Goal: Task Accomplishment & Management: Manage account settings

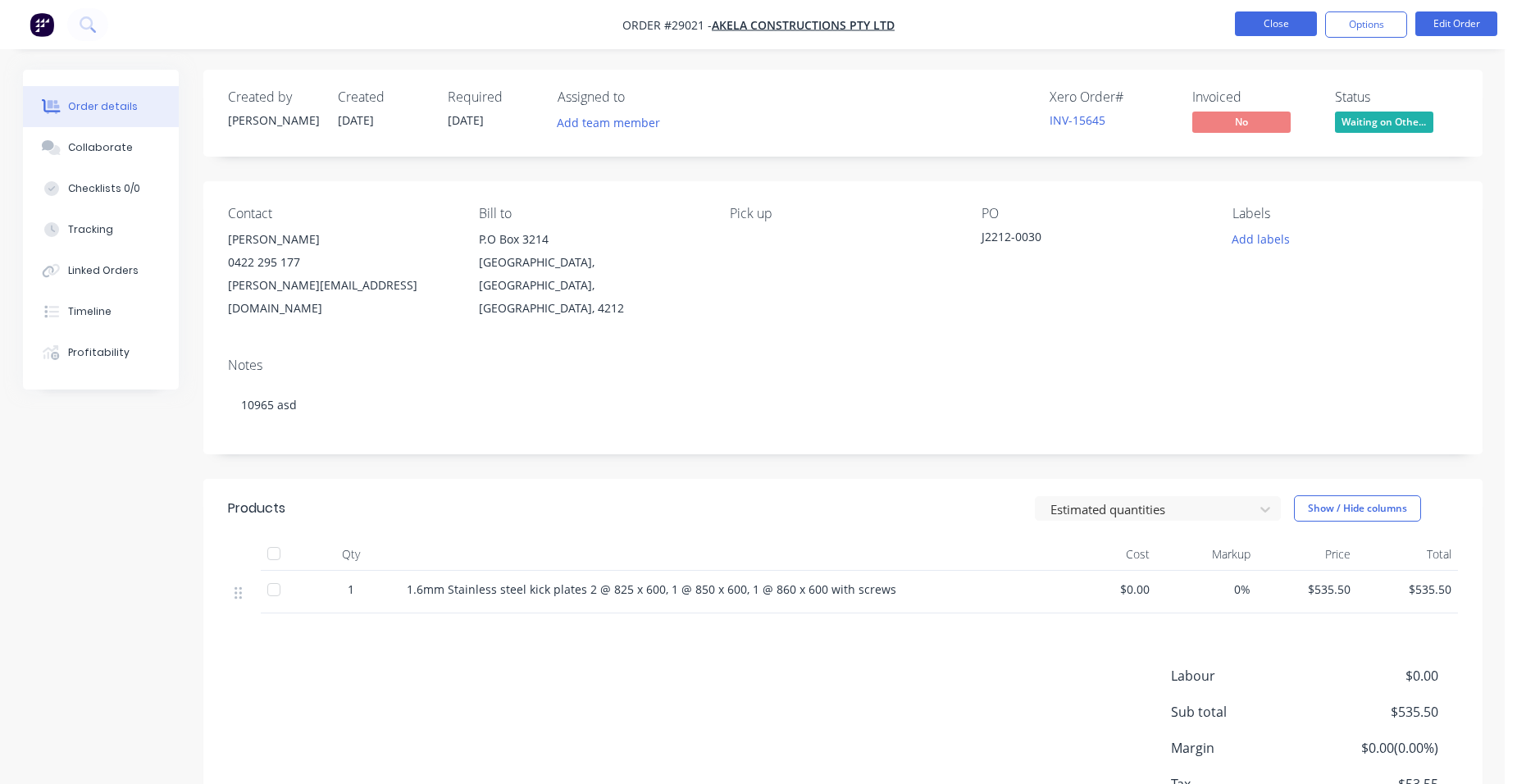
click at [1275, 18] on button "Close" at bounding box center [1276, 24] width 82 height 25
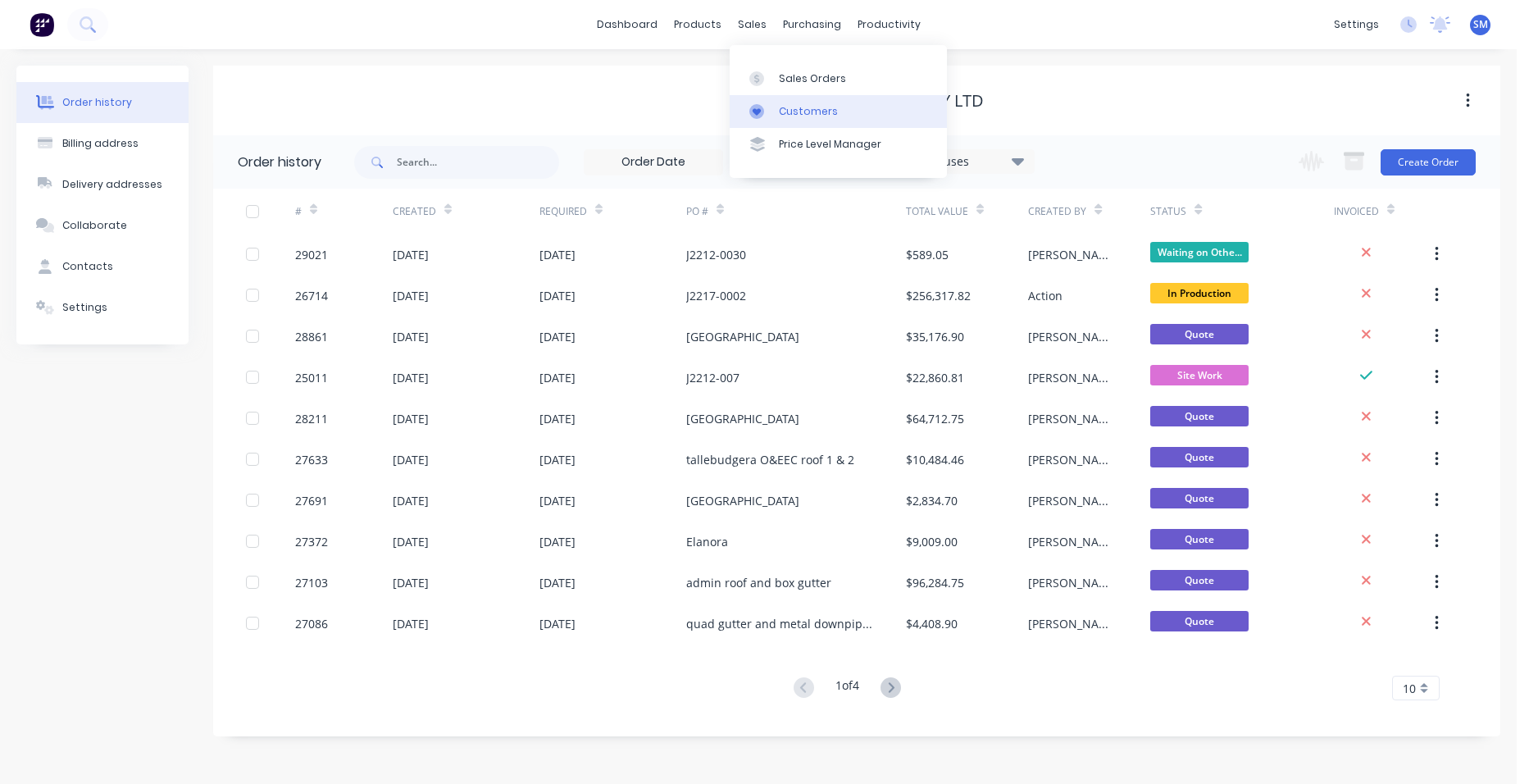
click at [805, 99] on link "Customers" at bounding box center [838, 111] width 217 height 32
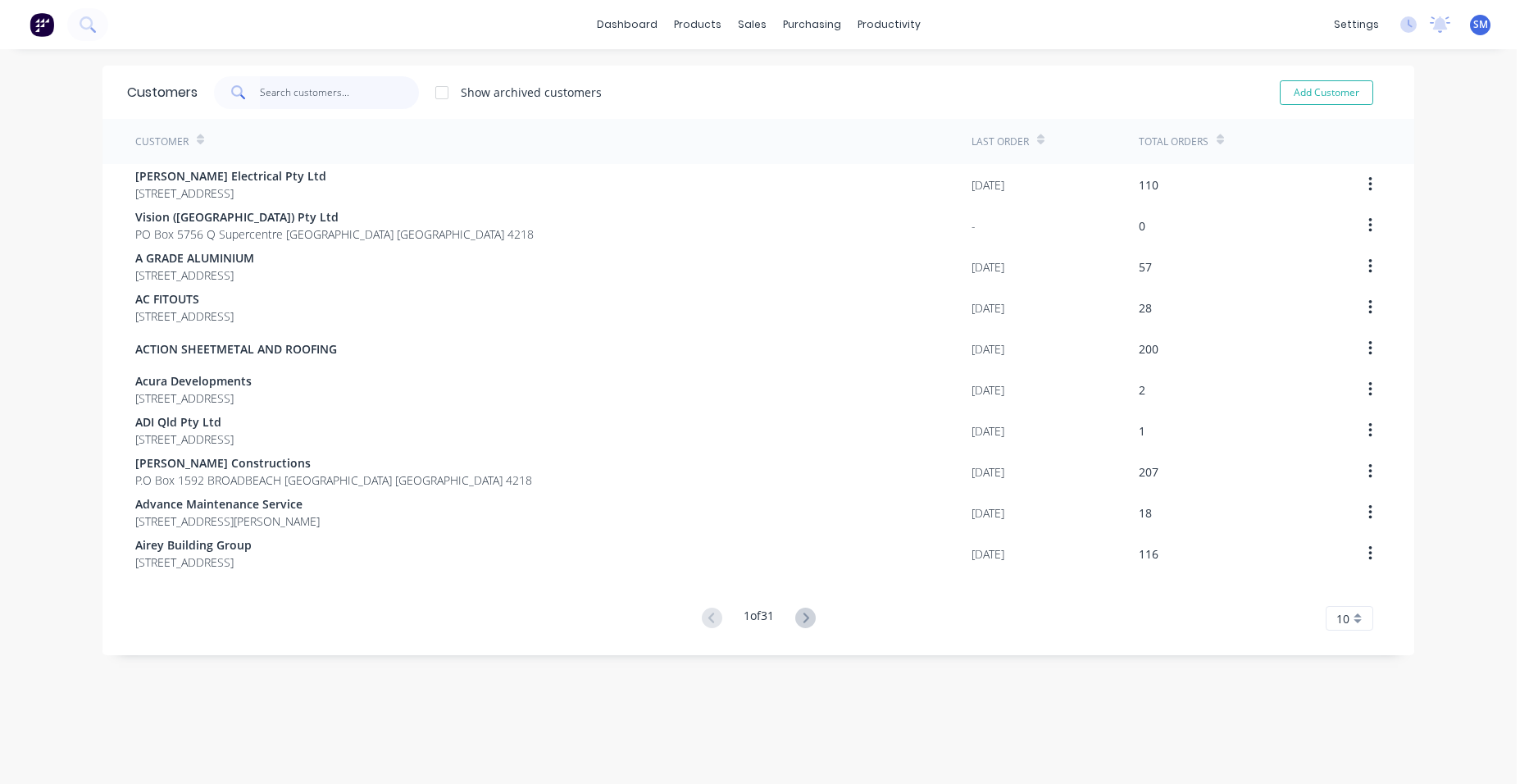
click at [296, 93] on input "text" at bounding box center [340, 92] width 160 height 32
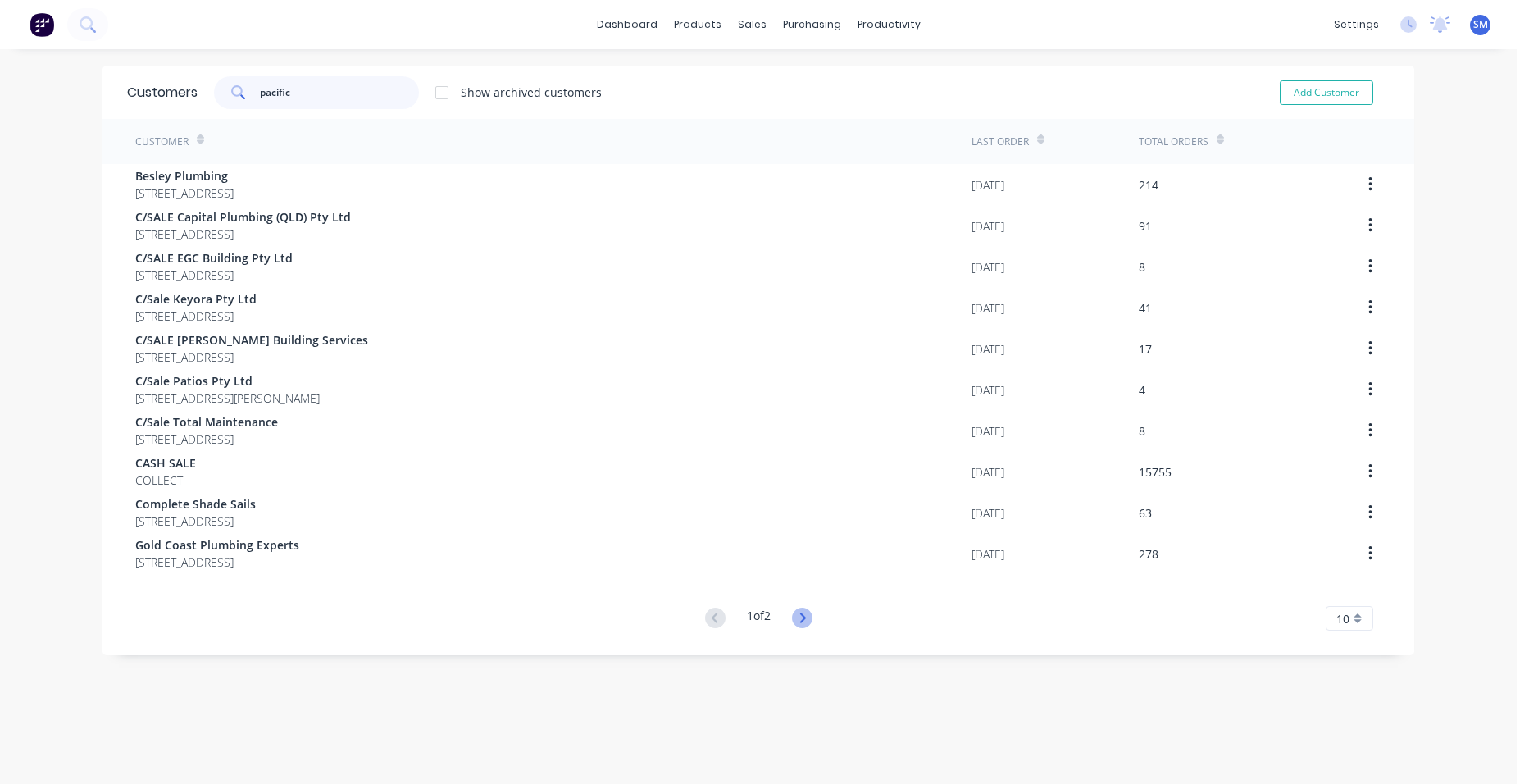
type input "pacific"
click at [793, 611] on icon at bounding box center [802, 618] width 21 height 21
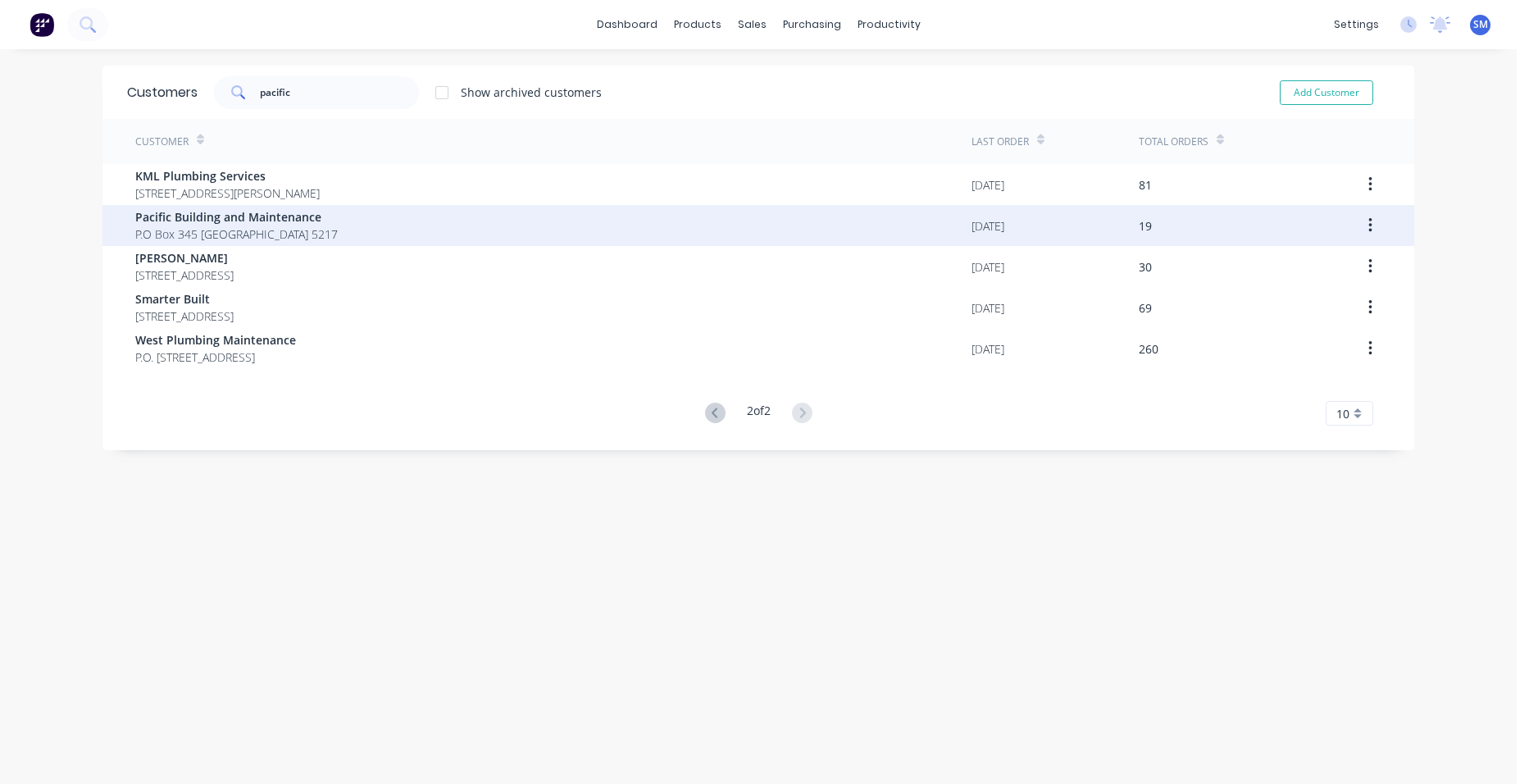
click at [278, 226] on span "P.O Box 345 [GEOGRAPHIC_DATA] 5217" at bounding box center [236, 234] width 202 height 17
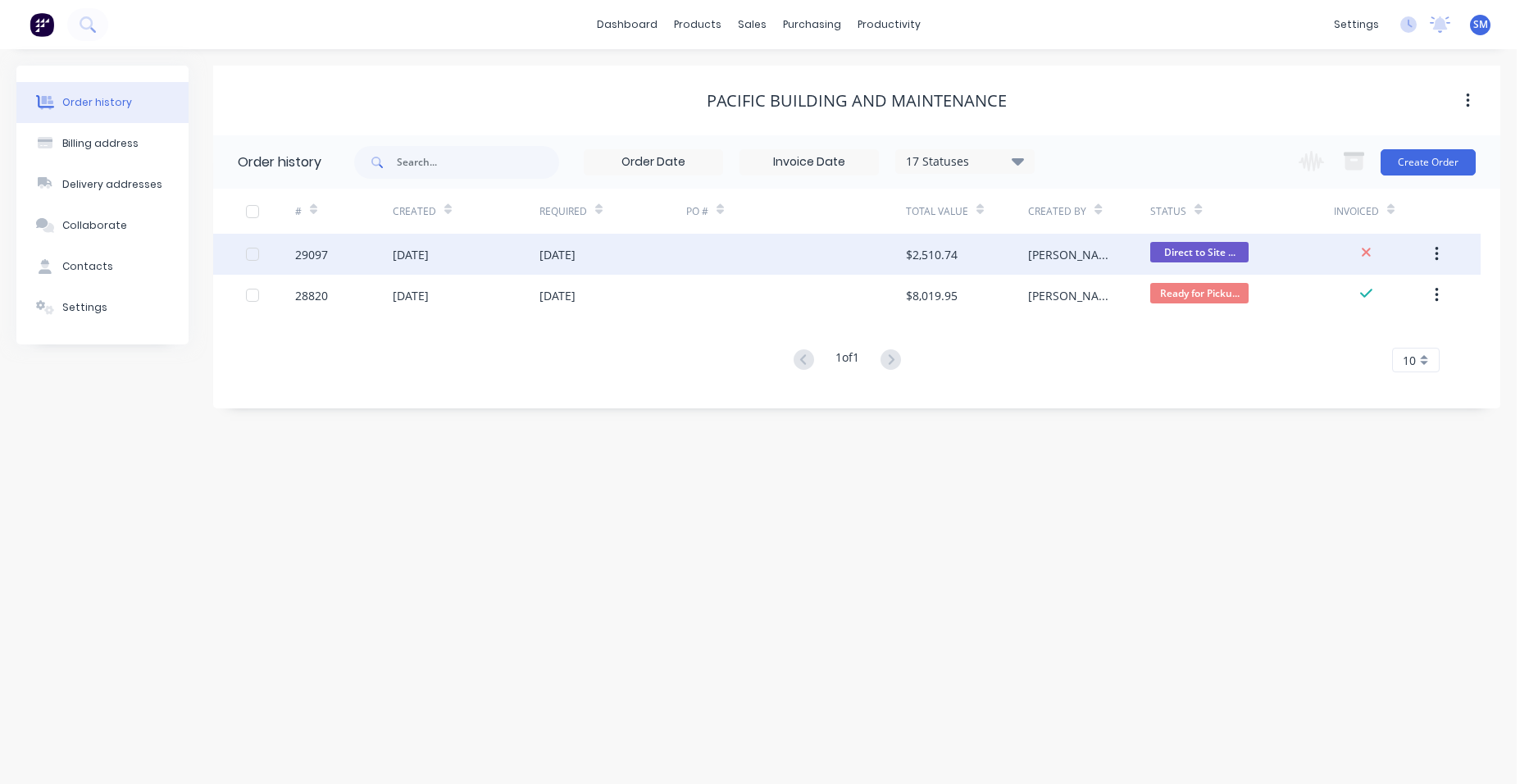
click at [792, 247] on div at bounding box center [796, 254] width 220 height 41
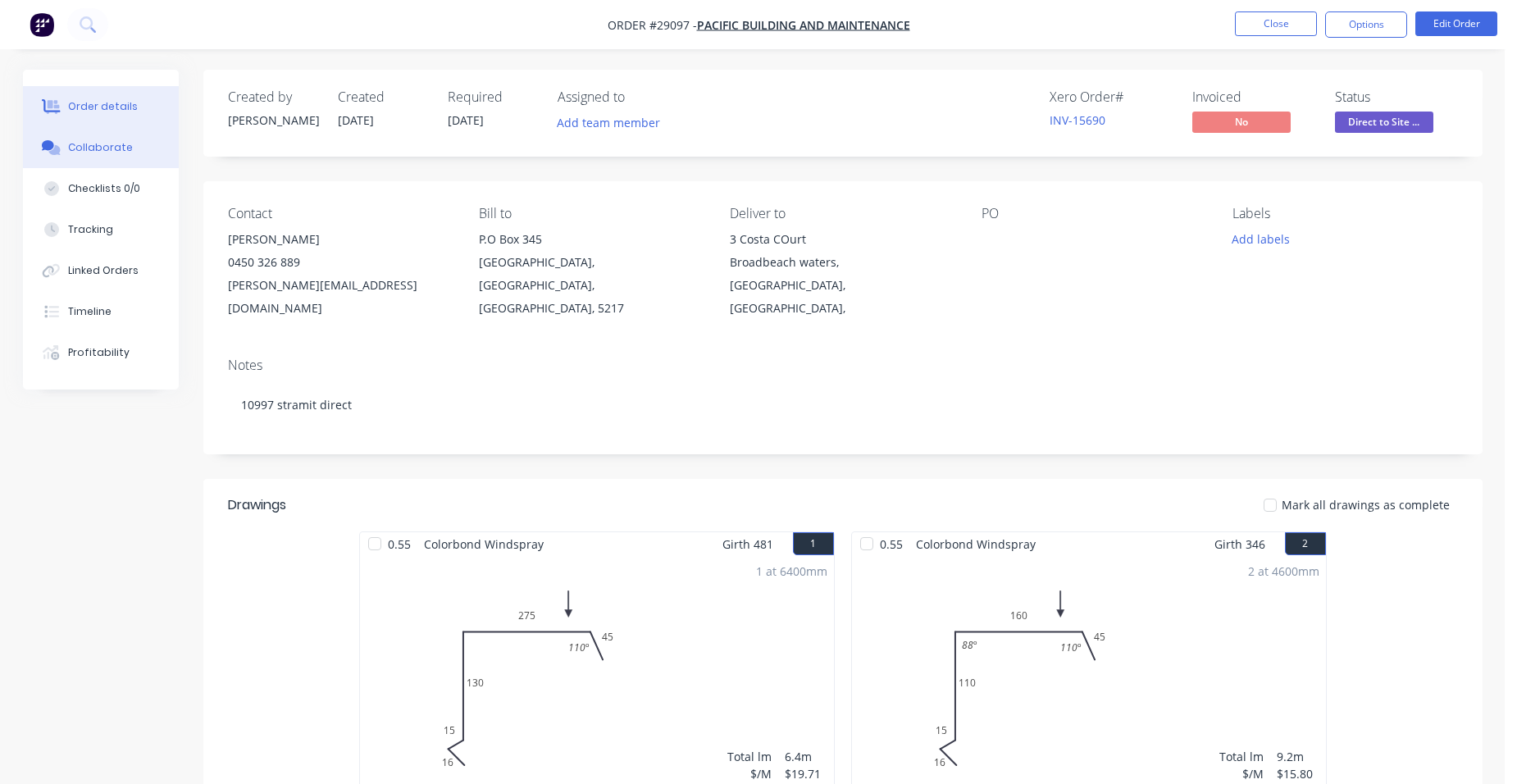
drag, startPoint x: 135, startPoint y: 157, endPoint x: 146, endPoint y: 163, distance: 12.5
click at [136, 156] on button "Collaborate" at bounding box center [101, 147] width 156 height 41
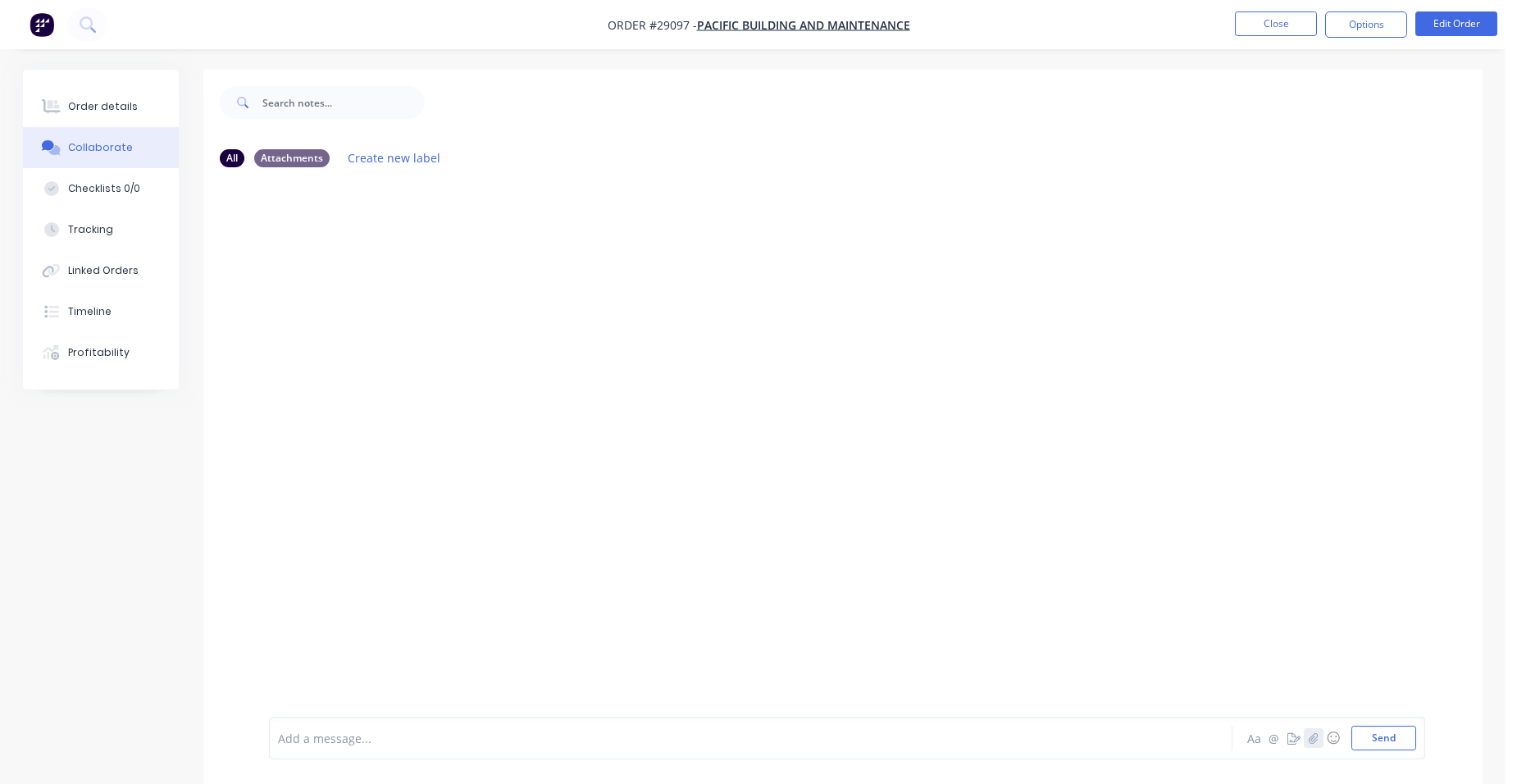
click at [1310, 734] on icon "button" at bounding box center [1313, 738] width 10 height 12
click at [1411, 744] on button "Send" at bounding box center [1384, 738] width 65 height 25
click at [64, 87] on button "Order details" at bounding box center [101, 106] width 156 height 41
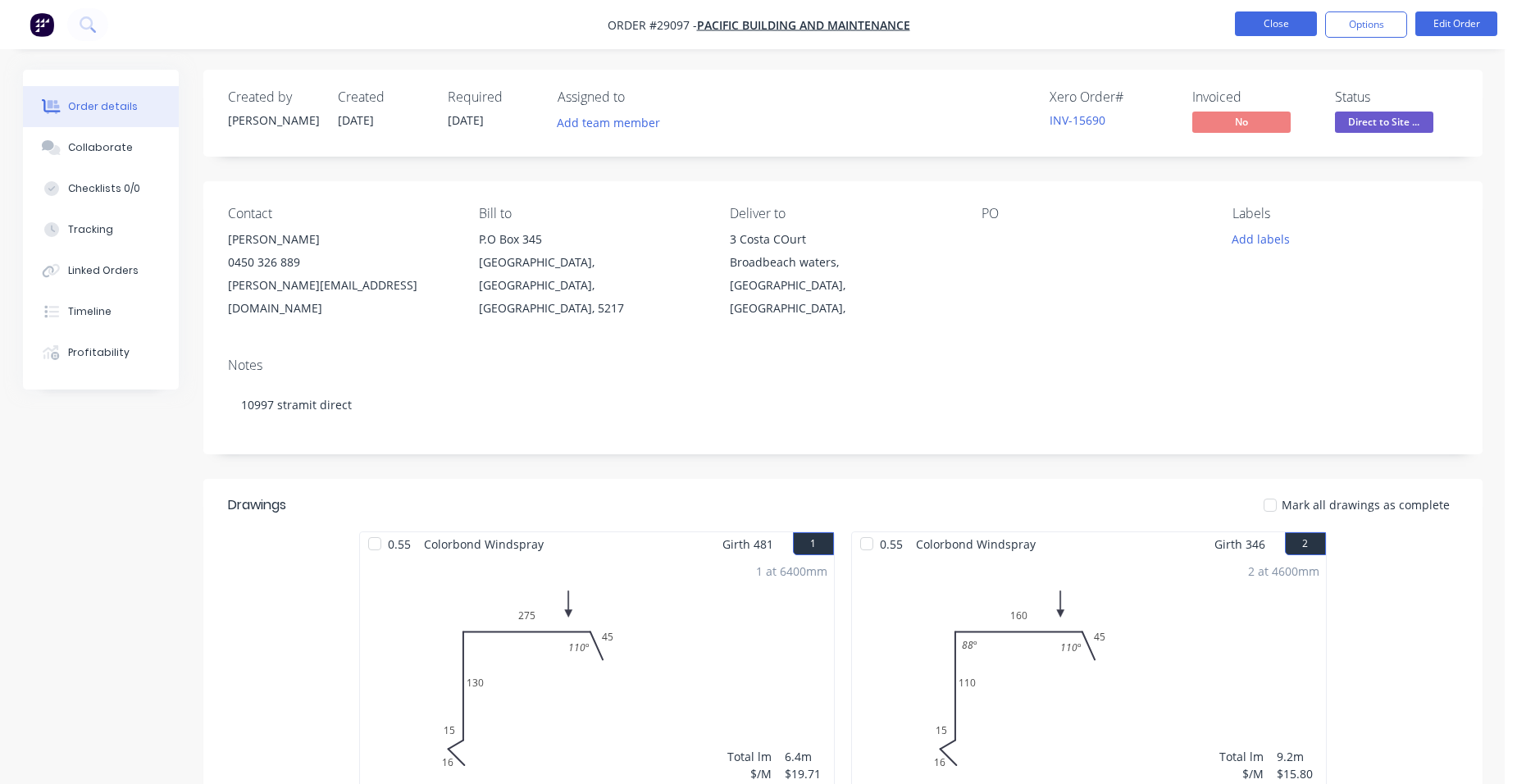
click at [1271, 27] on button "Close" at bounding box center [1276, 24] width 82 height 25
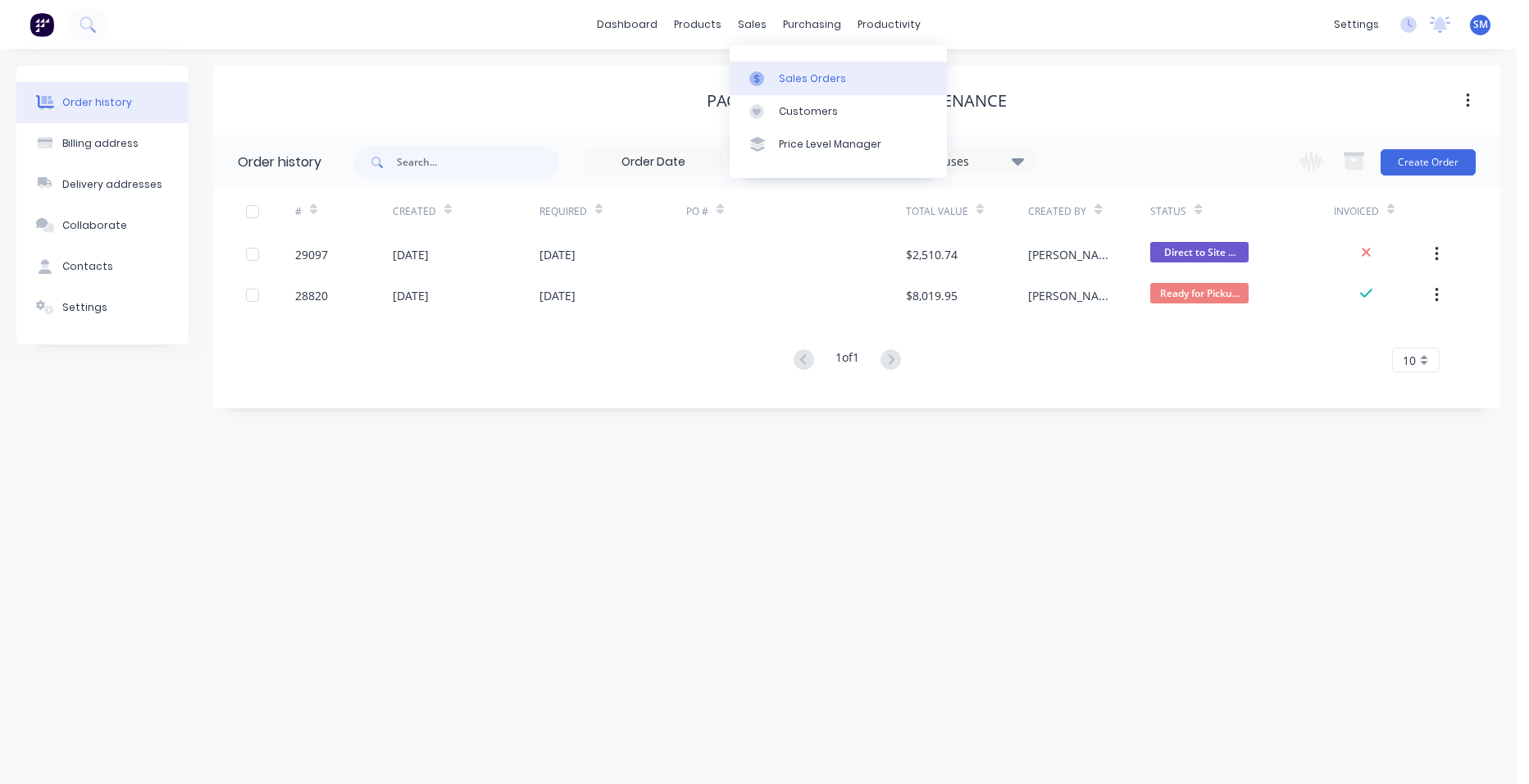
click at [839, 82] on div "Sales Orders" at bounding box center [812, 79] width 67 height 15
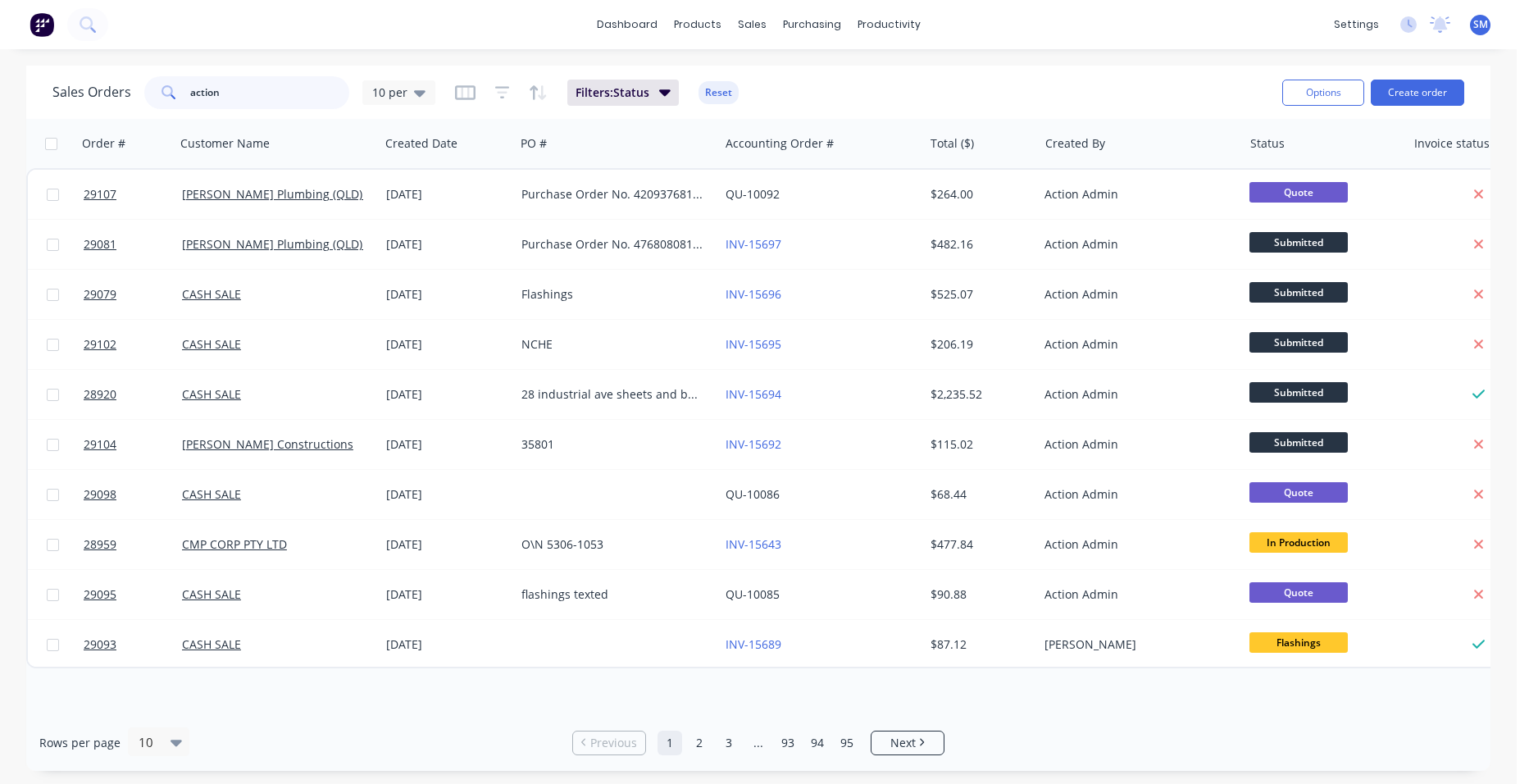
drag, startPoint x: 250, startPoint y: 95, endPoint x: 125, endPoint y: 97, distance: 125.0
click at [125, 97] on div "Sales Orders action 10 per" at bounding box center [244, 92] width 383 height 32
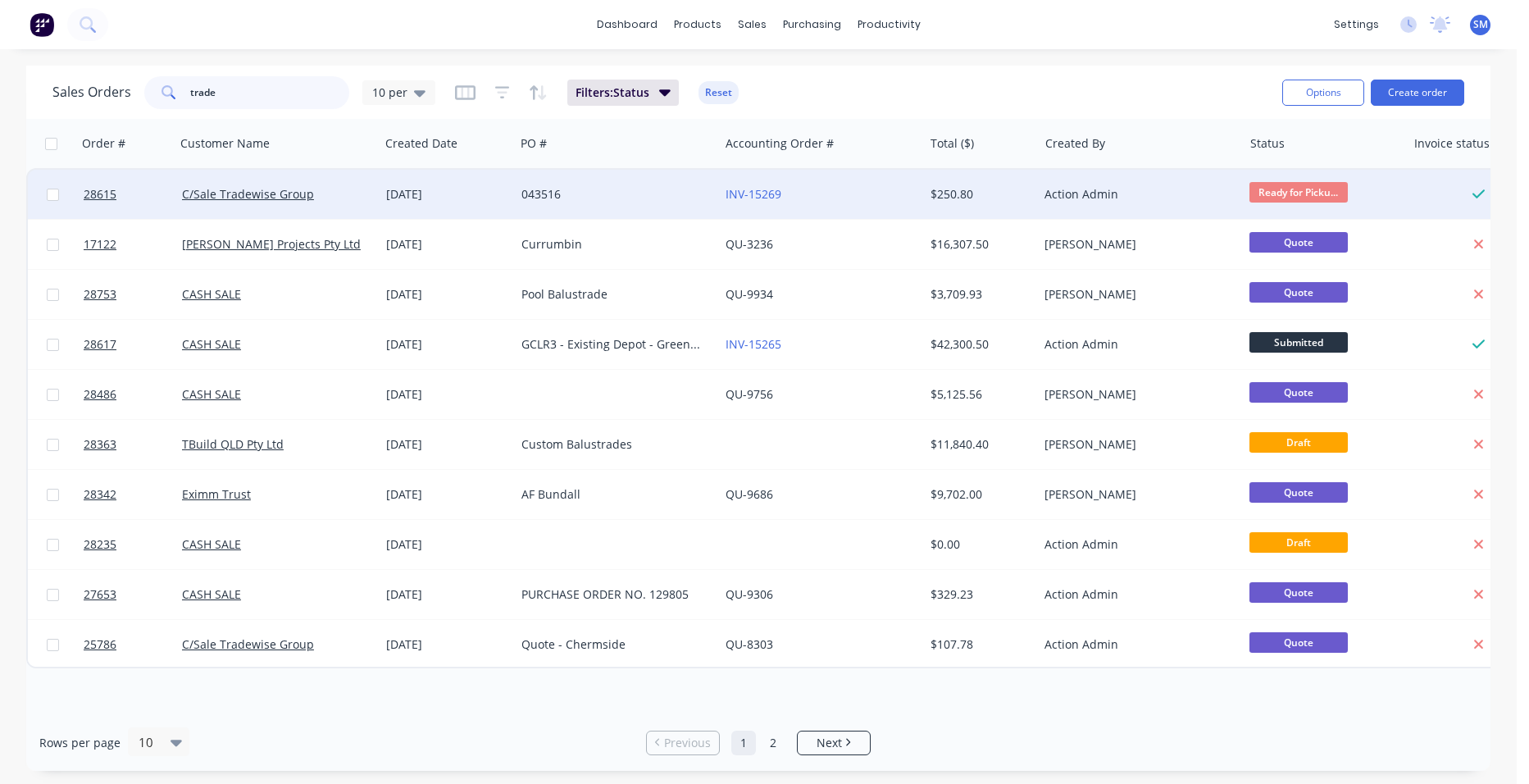
type input "trade"
click at [817, 196] on div "INV-15269" at bounding box center [817, 195] width 182 height 17
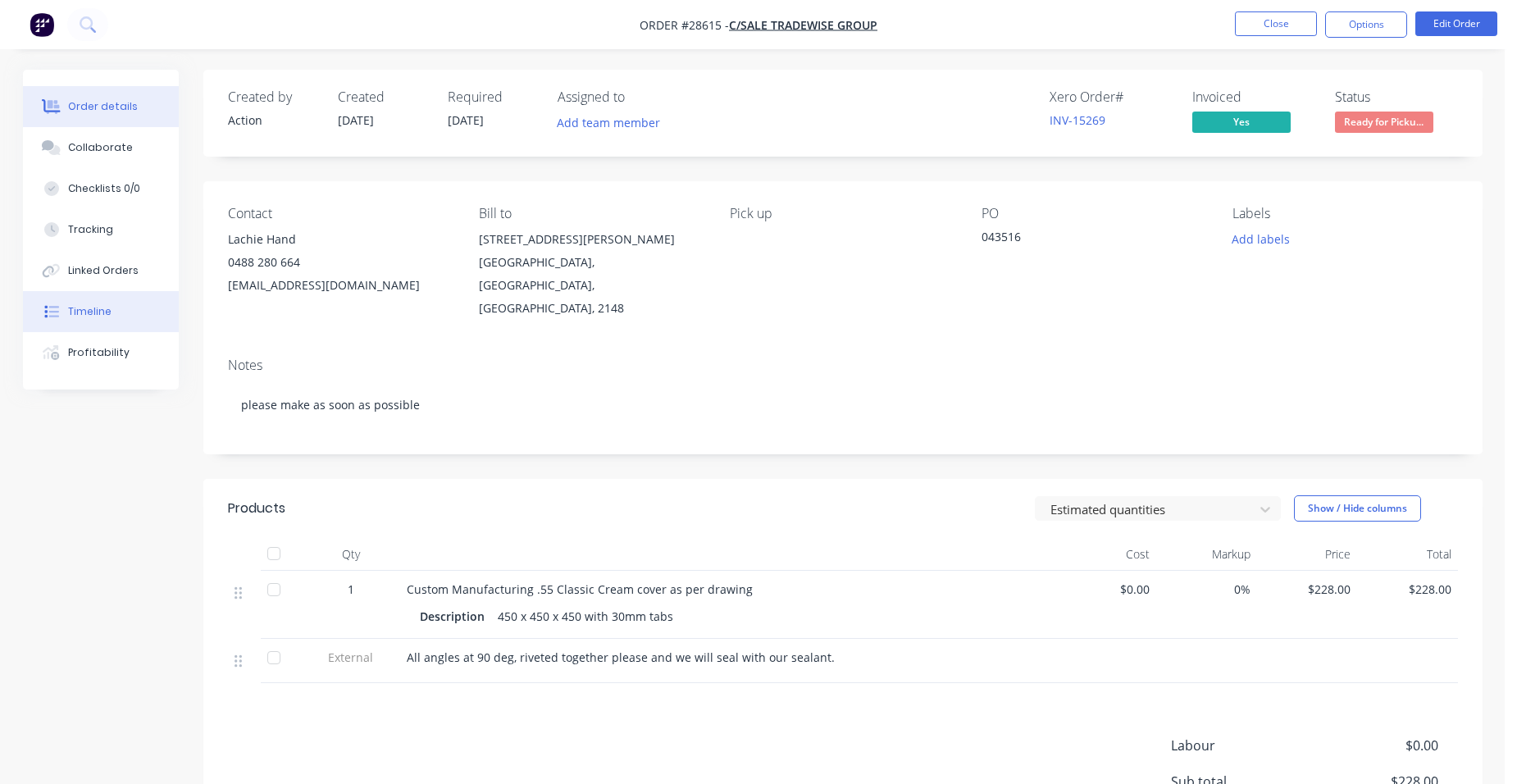
click at [130, 308] on button "Timeline" at bounding box center [101, 311] width 156 height 41
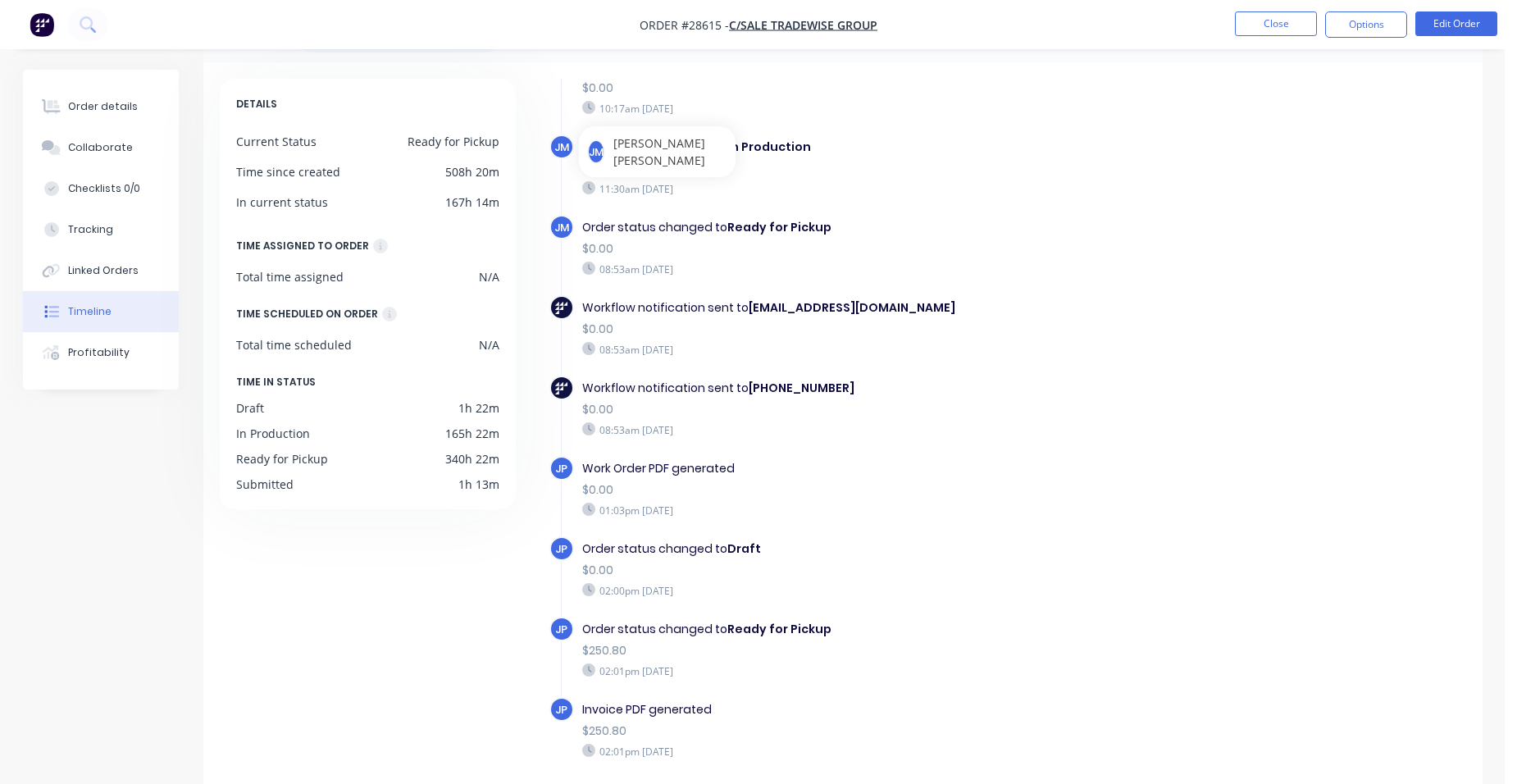
scroll to position [125, 0]
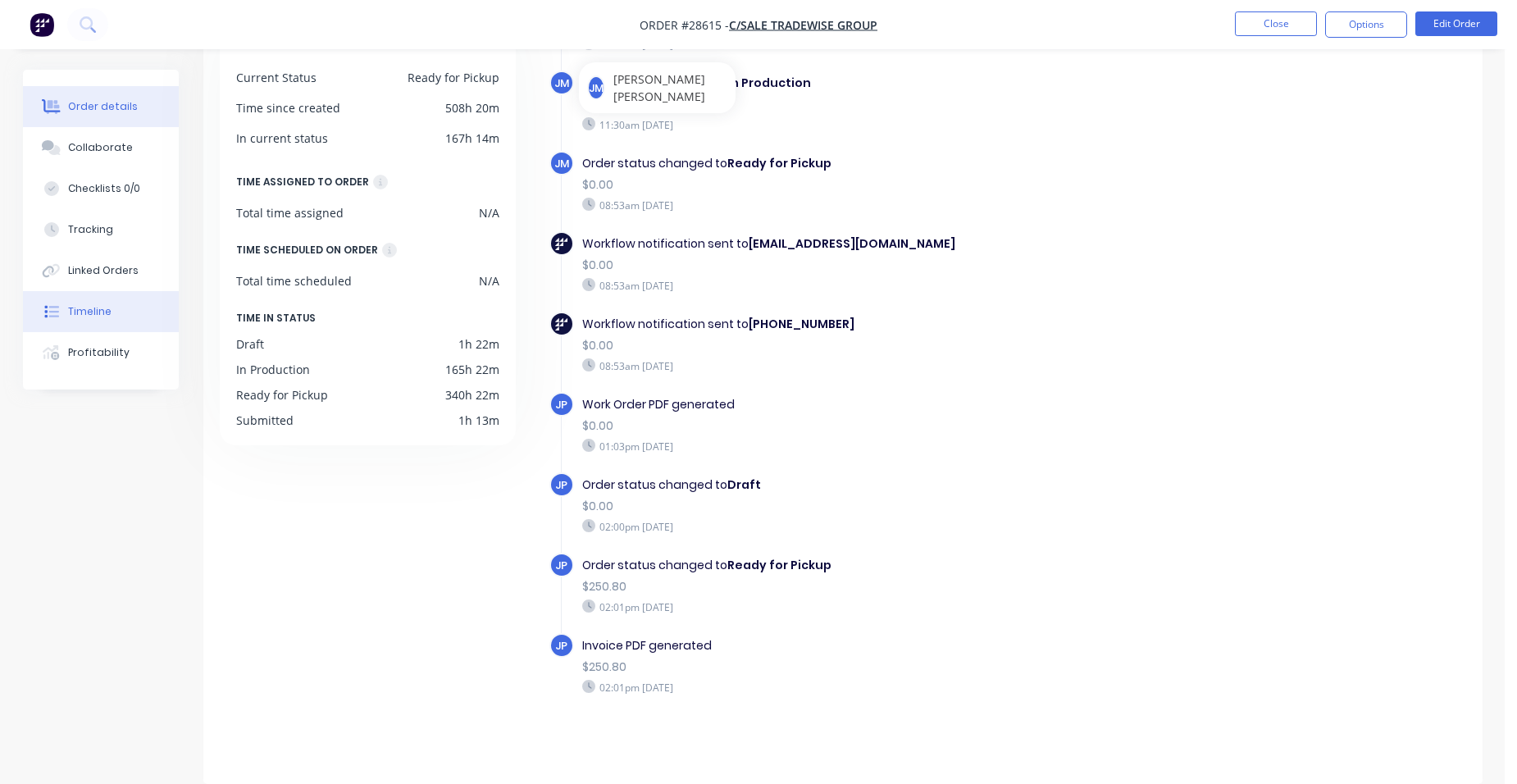
click at [136, 101] on button "Order details" at bounding box center [101, 106] width 156 height 41
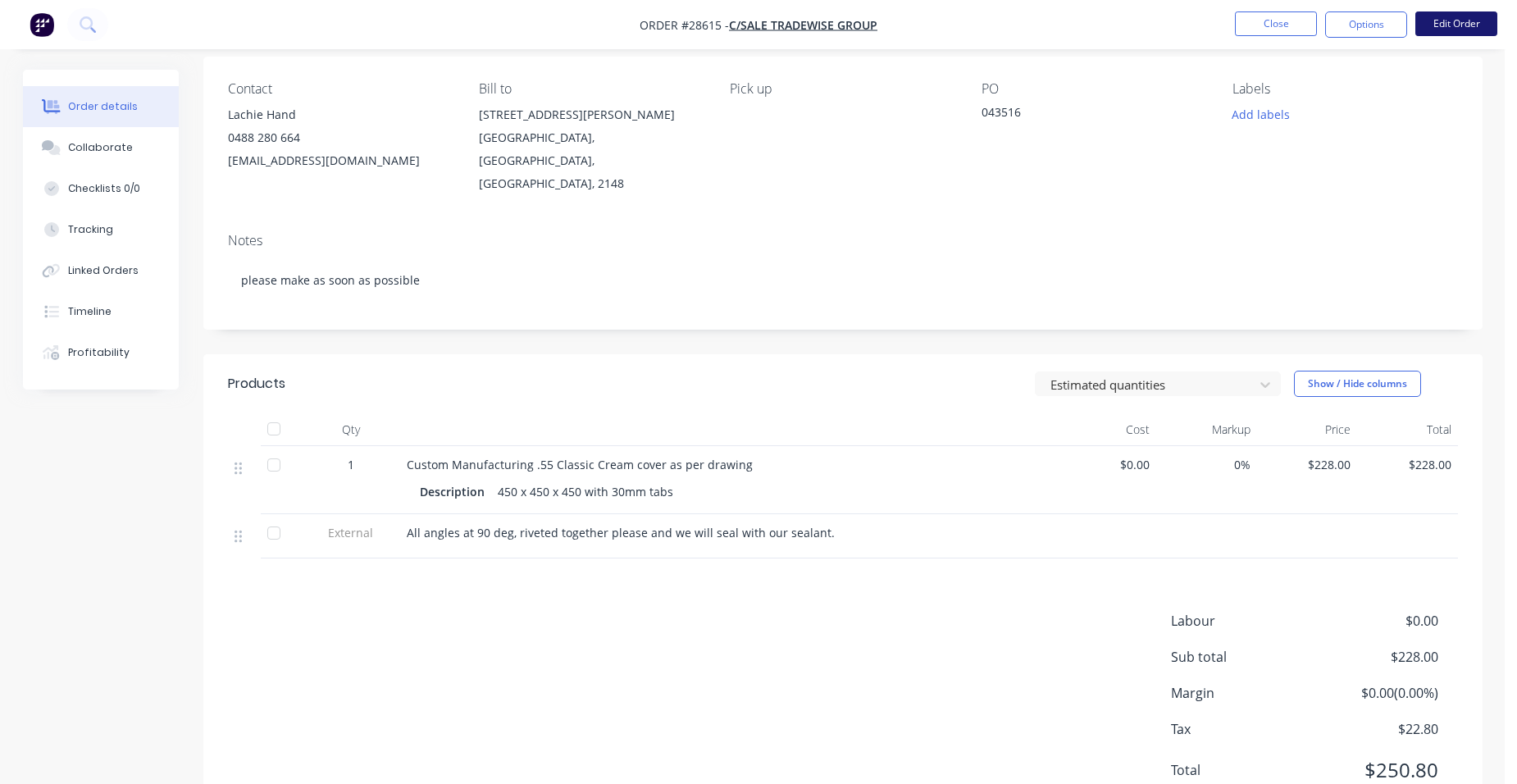
click at [1443, 12] on button "Edit Order" at bounding box center [1456, 24] width 82 height 25
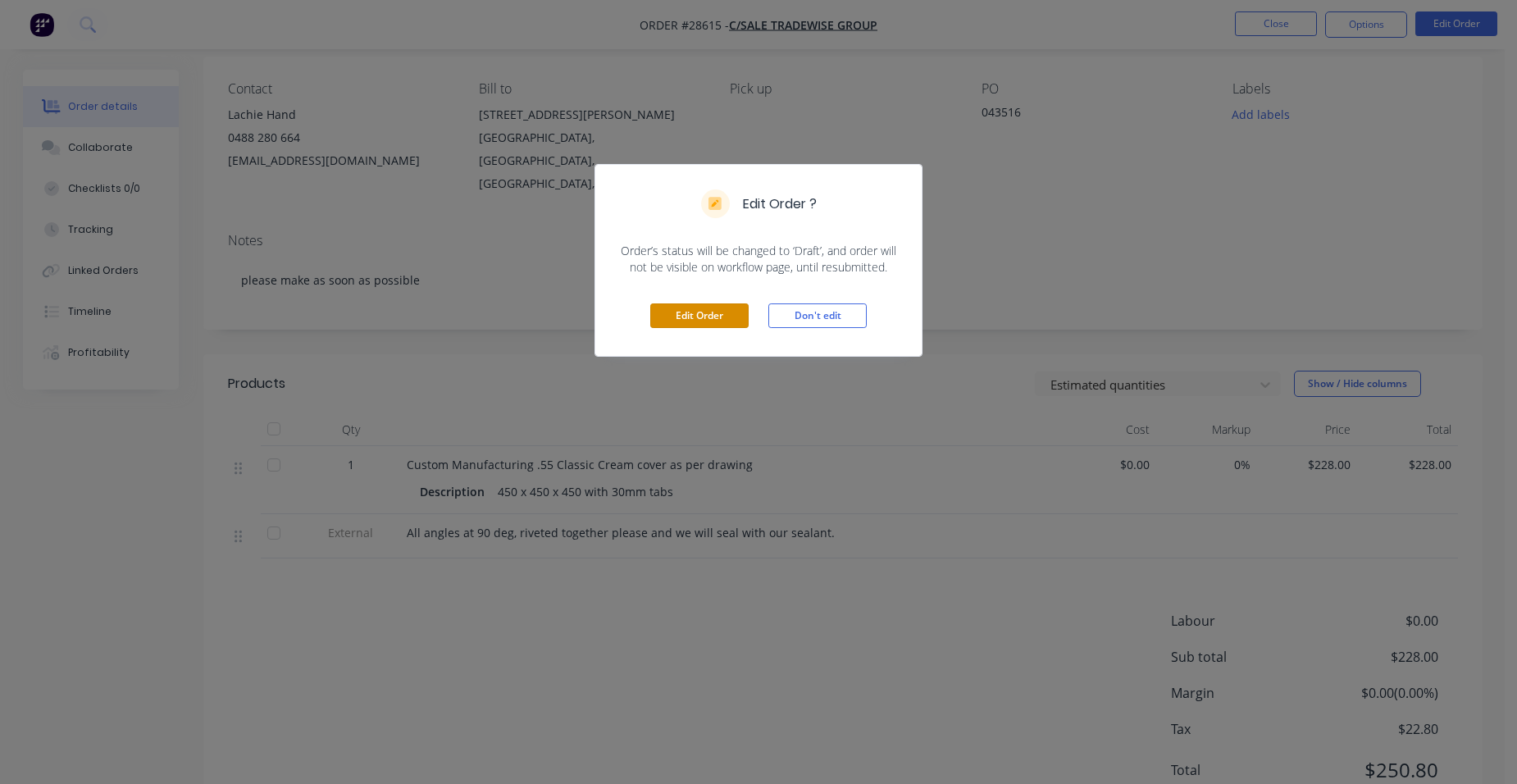
click at [729, 321] on button "Edit Order" at bounding box center [699, 315] width 98 height 25
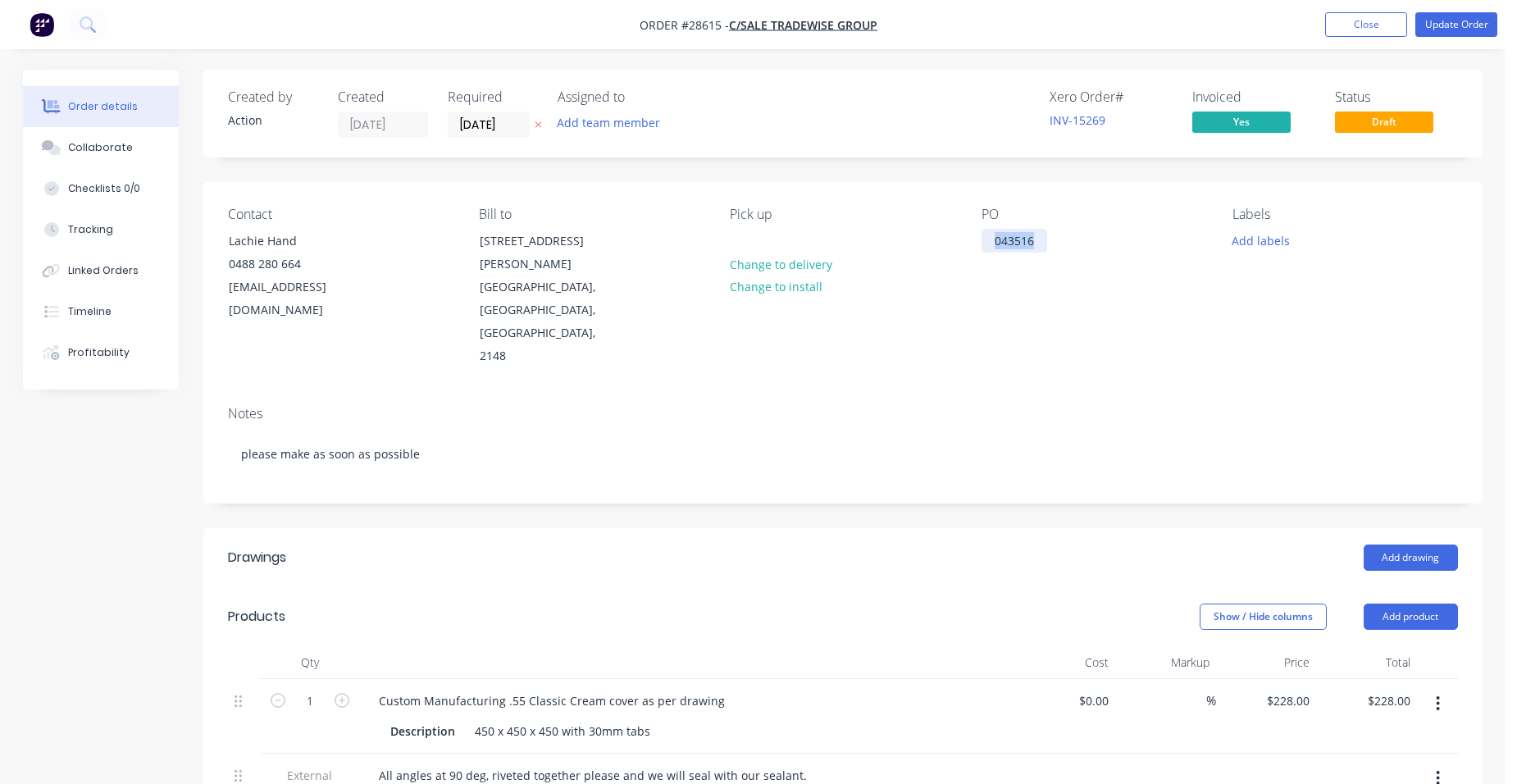
drag, startPoint x: 1039, startPoint y: 238, endPoint x: 916, endPoint y: 245, distance: 123.2
click at [916, 245] on div "Contact Lachie Hand [PHONE_NUMBER] [EMAIL_ADDRESS][DOMAIN_NAME] Bill to [STREET…" at bounding box center [843, 287] width 1280 height 211
click at [1065, 255] on div "PO 044004" at bounding box center [1094, 287] width 225 height 161
click at [1483, 15] on button "Update Order" at bounding box center [1456, 25] width 82 height 25
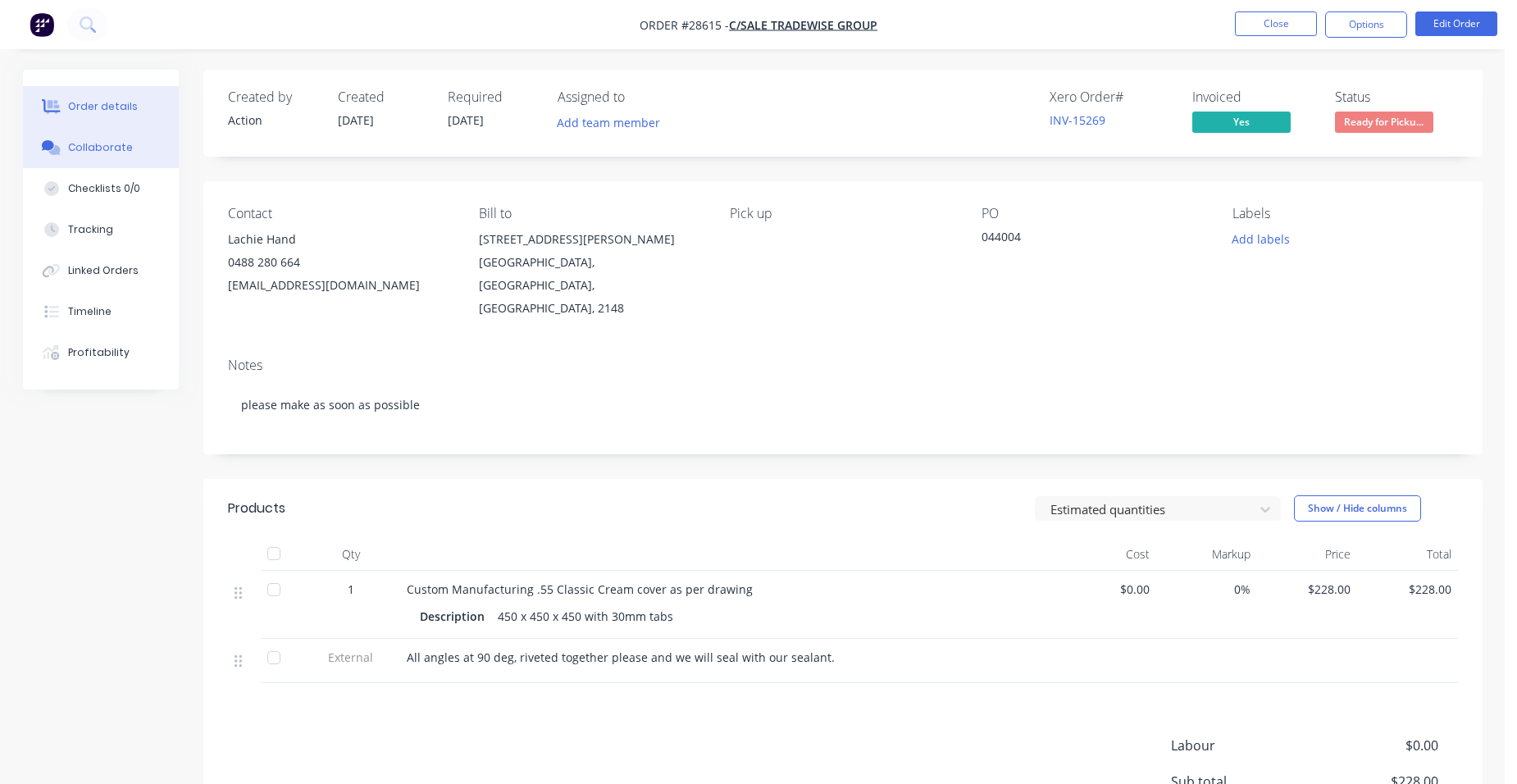
click at [129, 132] on button "Collaborate" at bounding box center [101, 147] width 156 height 41
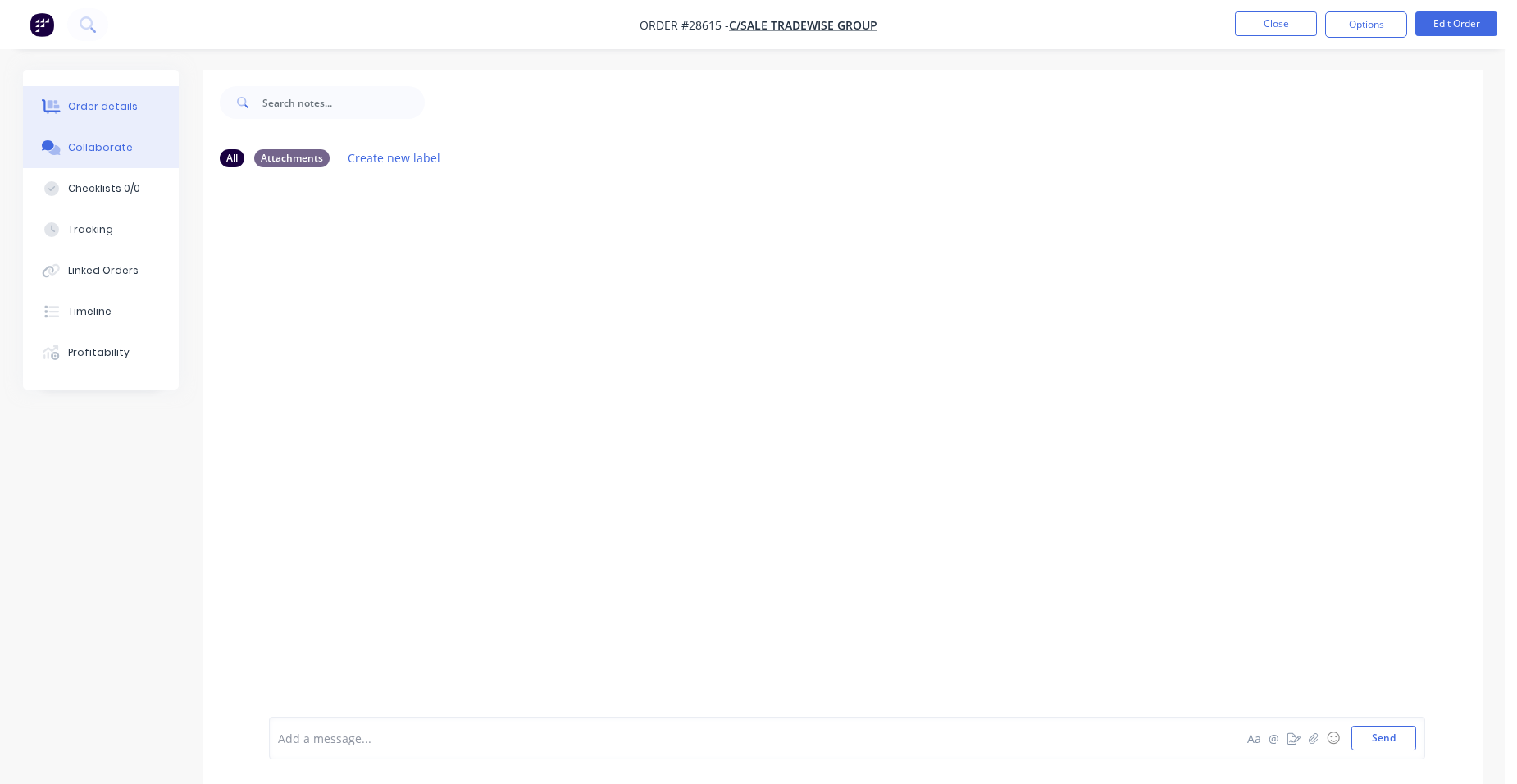
click at [101, 97] on button "Order details" at bounding box center [101, 106] width 156 height 41
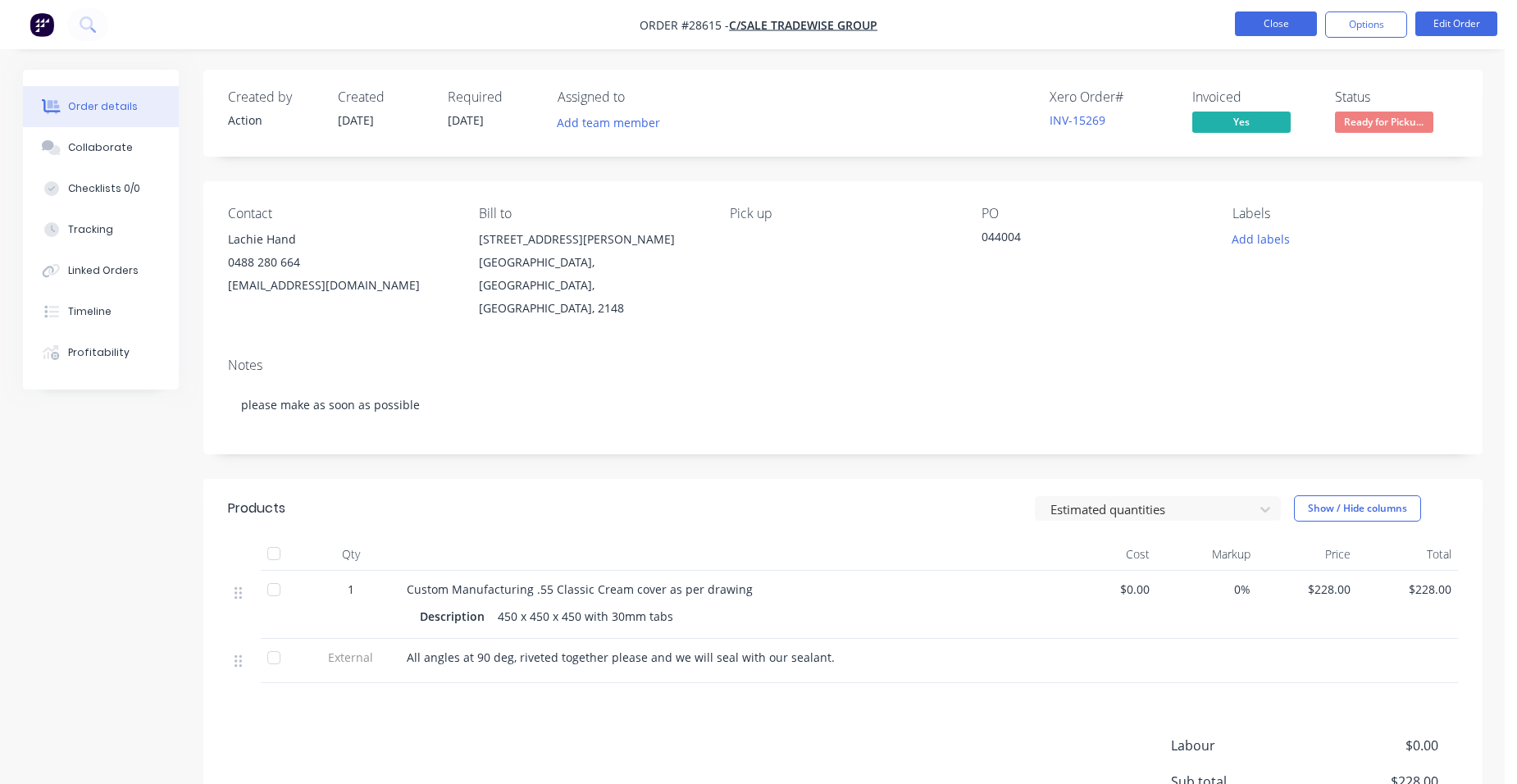
click at [1265, 25] on button "Close" at bounding box center [1276, 24] width 82 height 25
